Goal: Information Seeking & Learning: Learn about a topic

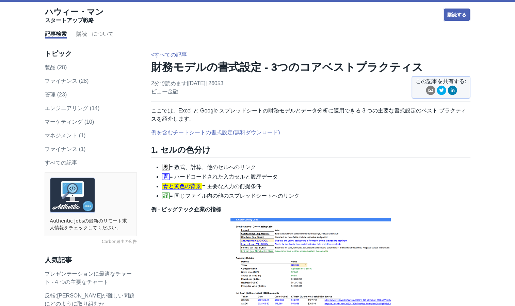
click at [364, 90] on div "2分で読めます|[DATE] | 26053 ビュー 金融 この記事を共有する:" at bounding box center [311, 90] width 320 height 22
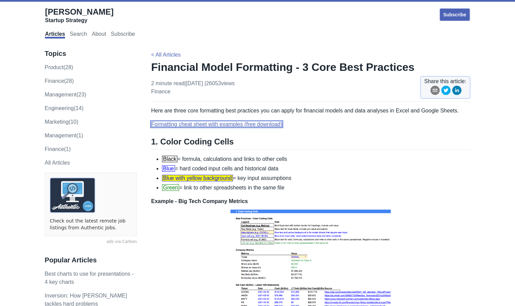
click at [226, 123] on link "Formatting cheat sheet with examples (free download)" at bounding box center [216, 124] width 131 height 6
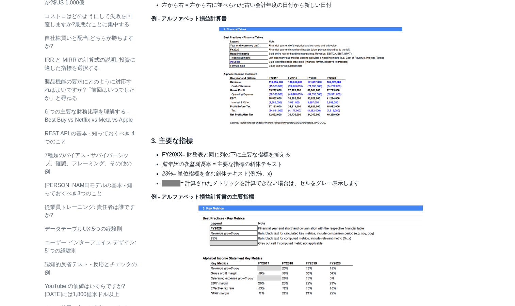
scroll to position [443, 0]
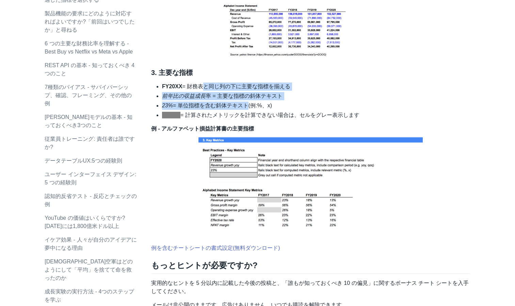
drag, startPoint x: 200, startPoint y: 89, endPoint x: 245, endPoint y: 102, distance: 46.9
click at [245, 102] on ul "FY20XX = 財務表と同じ列の下に主要な指標を揃える 前年比の収益成長 率 = 主要な指標の斜体テキスト 23% = 単位指標を含む斜体テキスト(例:%、…" at bounding box center [311, 100] width 320 height 37
click at [245, 102] on li "23% = 単位指標を含む斜体テキスト(例:%、x)" at bounding box center [316, 106] width 309 height 8
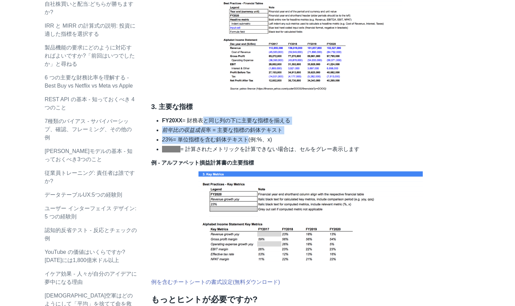
click at [229, 137] on li "23% = 単位指標を含む斜体テキスト(例:%、x)" at bounding box center [316, 140] width 309 height 8
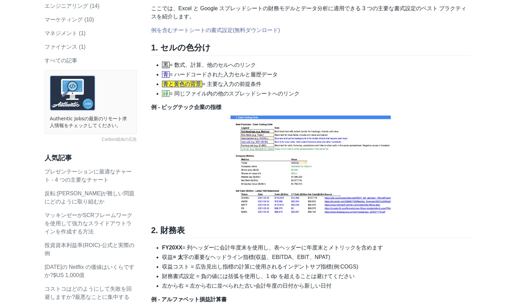
scroll to position [68, 0]
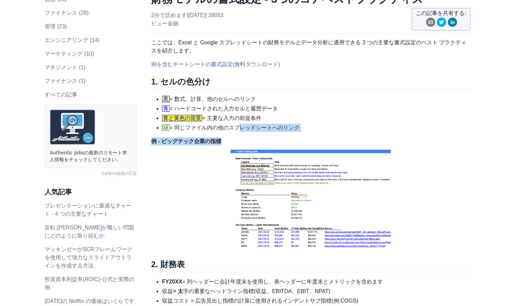
drag, startPoint x: 237, startPoint y: 126, endPoint x: 266, endPoint y: 133, distance: 29.2
click at [221, 116] on li "青と黄色の背景 = 主要な入力の前提条件" at bounding box center [316, 118] width 309 height 8
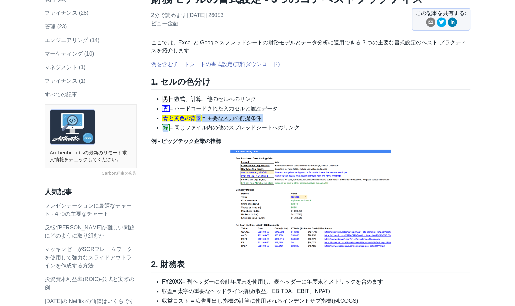
drag, startPoint x: 186, startPoint y: 123, endPoint x: 168, endPoint y: 123, distance: 18.1
click at [168, 123] on ul "黒 = 数式、計算、他のセルへのリンク 青 = ハードコードされた入力セルと履歴データ 青と黄色の背景 = 主要な入力の前提条件 緑 = 同じファイル内の他の…" at bounding box center [311, 113] width 320 height 37
drag, startPoint x: 168, startPoint y: 123, endPoint x: 182, endPoint y: 118, distance: 14.7
click at [182, 118] on span "青と黄色の背景" at bounding box center [182, 118] width 40 height 6
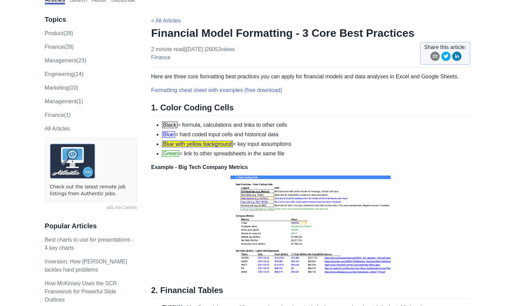
scroll to position [0, 0]
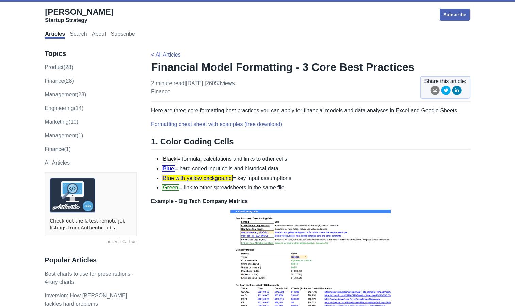
drag, startPoint x: 323, startPoint y: 161, endPoint x: 310, endPoint y: 164, distance: 12.9
click at [323, 162] on li "Black = formula, calculations and links to other cells" at bounding box center [316, 159] width 309 height 8
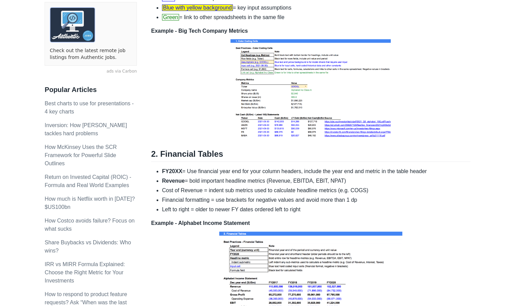
scroll to position [102, 0]
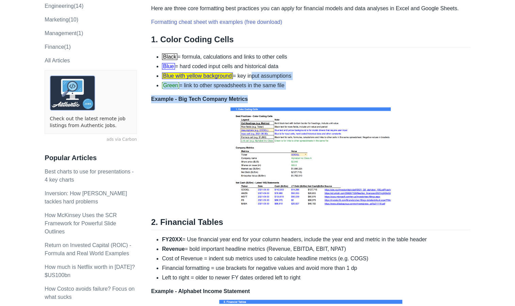
drag, startPoint x: 290, startPoint y: 93, endPoint x: 299, endPoint y: 97, distance: 9.6
click at [299, 97] on div "Here are three core formatting best practices you can apply for financial model…" at bounding box center [311, 298] width 320 height 588
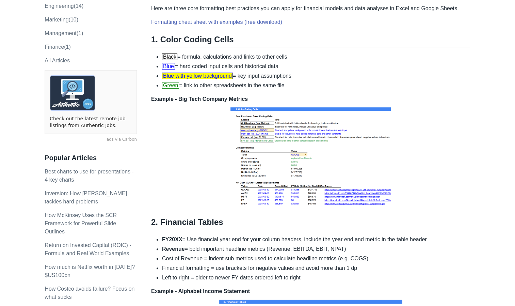
drag, startPoint x: 299, startPoint y: 97, endPoint x: 403, endPoint y: 121, distance: 106.4
click at [402, 121] on p "Example - Big Tech Company Metrics" at bounding box center [311, 152] width 320 height 114
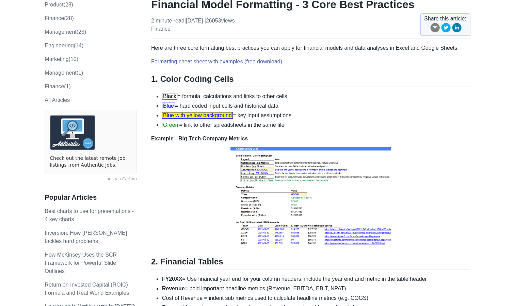
scroll to position [0, 0]
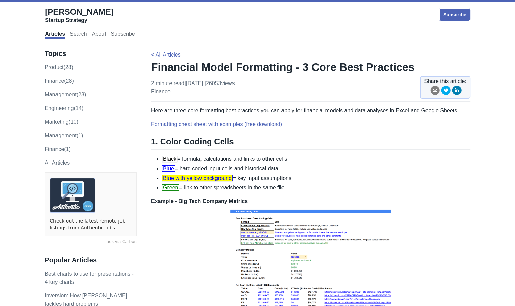
click at [323, 160] on li "Black = formula, calculations and links to other cells" at bounding box center [316, 159] width 309 height 8
drag, startPoint x: 303, startPoint y: 68, endPoint x: 415, endPoint y: 62, distance: 111.6
click at [415, 62] on h1 "Financial Model Formatting - 3 Core Best Practices" at bounding box center [311, 67] width 320 height 14
drag, startPoint x: 415, startPoint y: 62, endPoint x: 397, endPoint y: 64, distance: 18.2
click at [393, 72] on h1 "Financial Model Formatting - 3 Core Best Practices" at bounding box center [311, 67] width 320 height 14
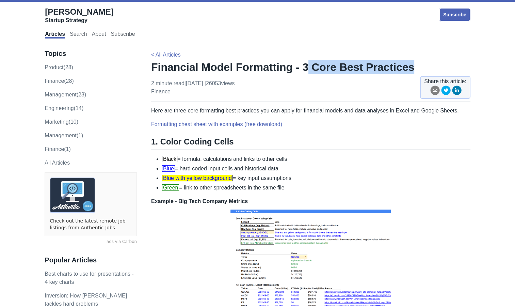
scroll to position [170, 0]
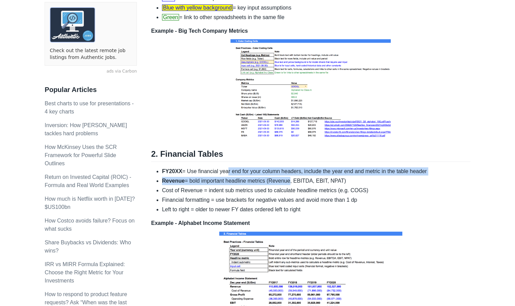
drag, startPoint x: 224, startPoint y: 171, endPoint x: 286, endPoint y: 177, distance: 62.6
click at [286, 177] on ul "FY20XX = Use financial year end for your column headers, include the year end a…" at bounding box center [311, 190] width 320 height 46
click at [286, 177] on li "Revenue = bold important headline metrics (Revenue, EBITDA, EBIT, NPAT)" at bounding box center [316, 181] width 309 height 8
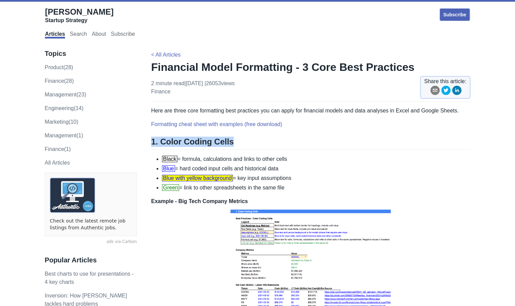
drag, startPoint x: 223, startPoint y: 141, endPoint x: 151, endPoint y: 142, distance: 72.2
click at [151, 142] on h2 "1. Color Coding Cells" at bounding box center [311, 143] width 320 height 13
copy h2 "1. Color Coding Cells"
click at [206, 145] on h2 "1. Color Coding Cells" at bounding box center [311, 143] width 320 height 13
